Goal: Task Accomplishment & Management: Use online tool/utility

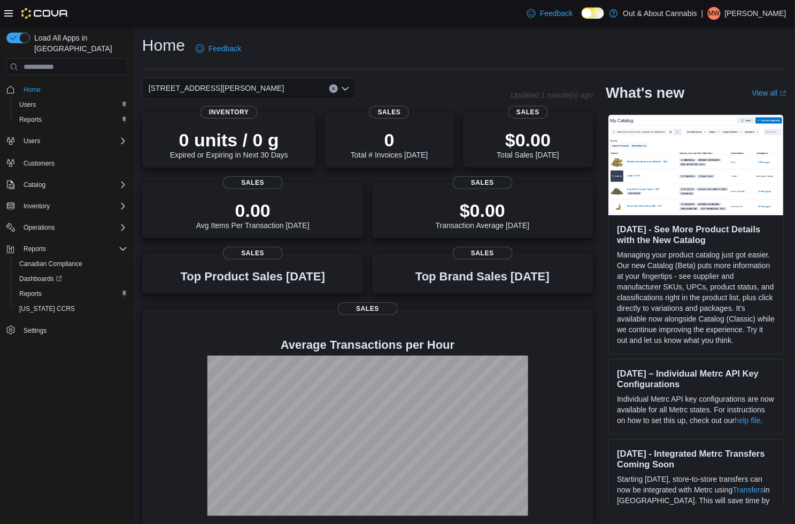
click at [683, 228] on h3 "Aug 12, 2025 - See More Product Details with the New Catalog" at bounding box center [696, 234] width 158 height 21
click at [674, 166] on img at bounding box center [696, 165] width 175 height 100
click at [32, 290] on span "Reports" at bounding box center [30, 294] width 22 height 9
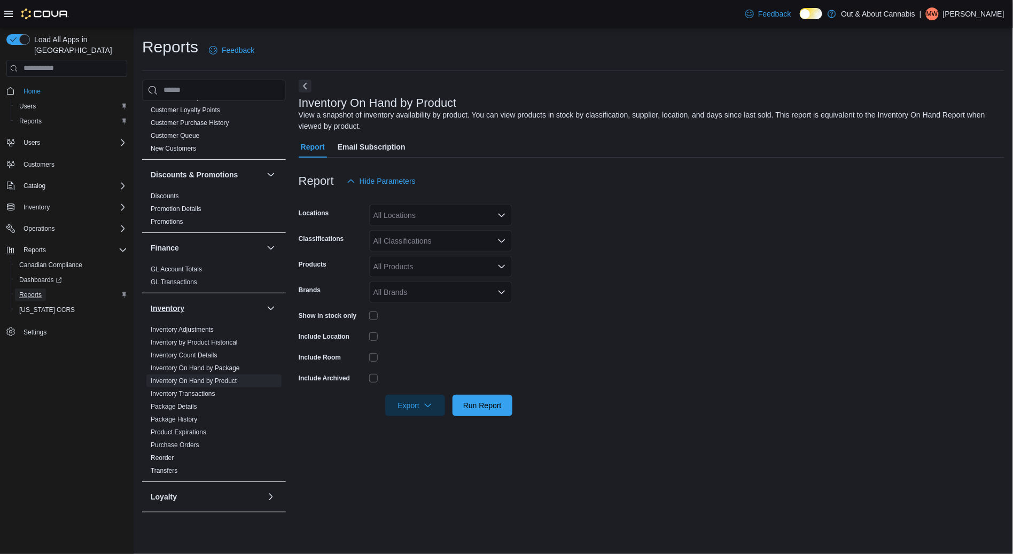
scroll to position [190, 0]
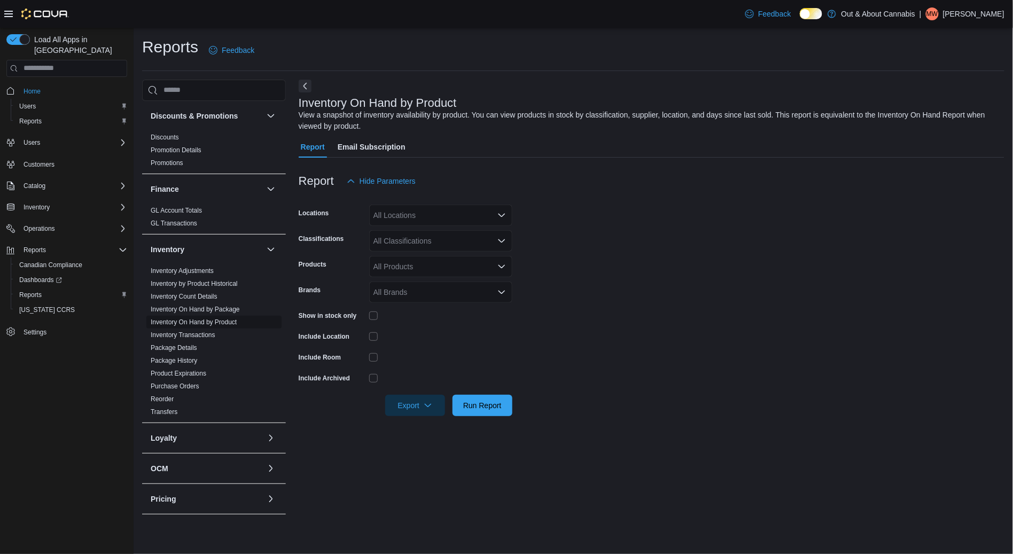
click at [227, 322] on link "Inventory On Hand by Product" at bounding box center [194, 321] width 86 height 7
click at [418, 406] on span "Export" at bounding box center [415, 404] width 47 height 21
click at [418, 431] on span "Export to Excel" at bounding box center [416, 427] width 48 height 9
